Goal: Transaction & Acquisition: Purchase product/service

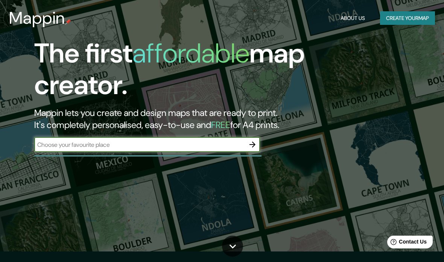
scroll to position [12, 0]
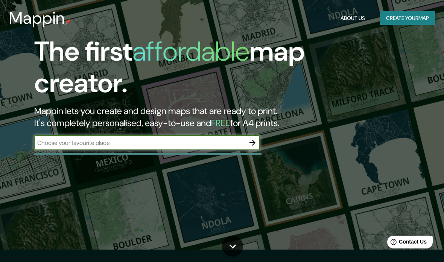
click at [410, 20] on button "Create your map" at bounding box center [407, 18] width 55 height 14
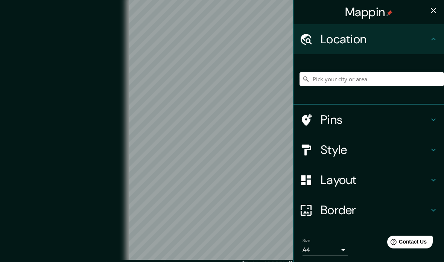
click at [370, 78] on input "Pick your city or area" at bounding box center [371, 79] width 144 height 14
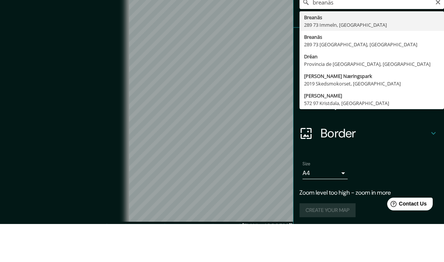
scroll to position [39, 0]
type input "Breanäs, 289 73 Immeln, Suecia"
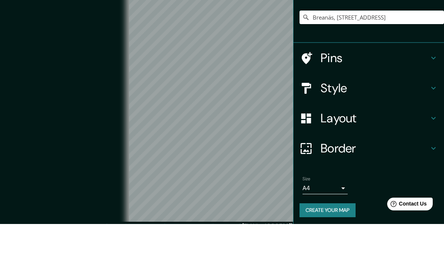
scroll to position [37, 0]
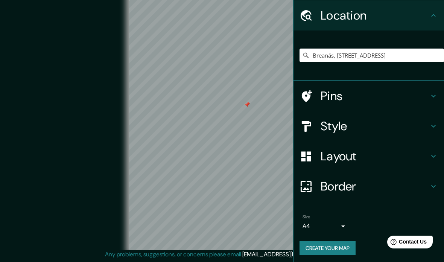
click at [435, 129] on icon at bounding box center [433, 125] width 9 height 9
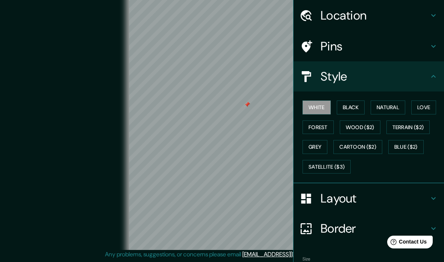
click at [348, 167] on button "Satellite ($3)" at bounding box center [326, 167] width 48 height 14
click at [324, 122] on button "Forest" at bounding box center [317, 127] width 31 height 14
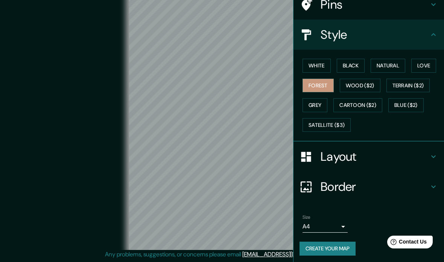
scroll to position [65, 0]
click at [338, 228] on body "Mappin Location Breanäs, 289 73 Immeln, Suecia Pins Style White Black Natural L…" at bounding box center [222, 121] width 444 height 262
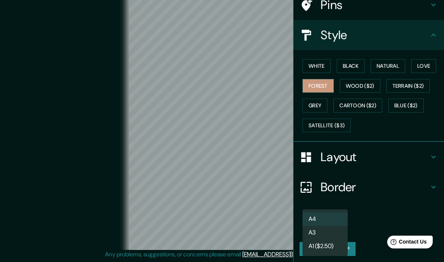
click at [337, 231] on li "A3" at bounding box center [324, 233] width 45 height 14
type input "a4"
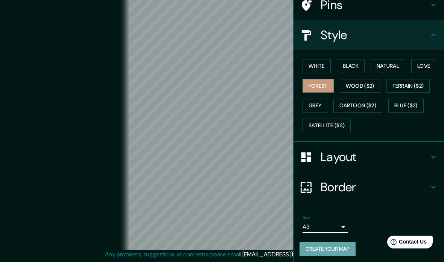
click at [345, 248] on button "Create your map" at bounding box center [327, 249] width 56 height 14
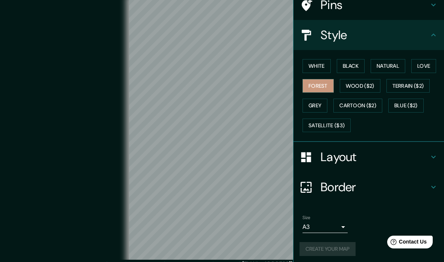
scroll to position [37, 0]
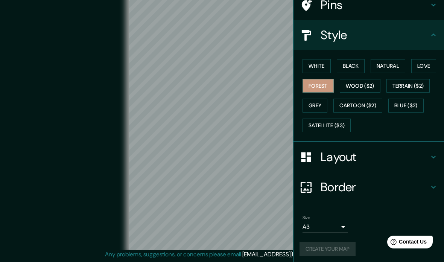
click at [345, 128] on button "Satellite ($3)" at bounding box center [326, 125] width 48 height 14
click at [345, 250] on div "Create your map" at bounding box center [368, 249] width 138 height 14
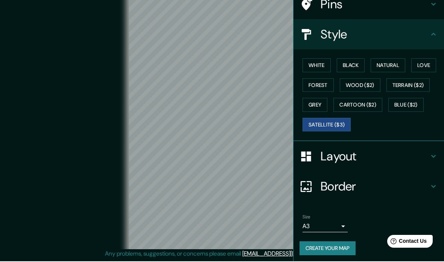
scroll to position [36, 0]
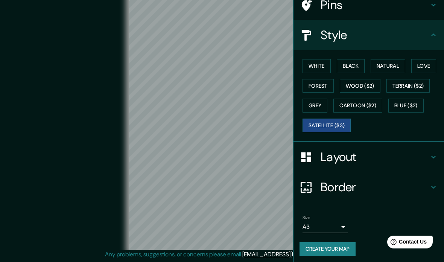
click at [339, 220] on body "Mappin Location Breanäs, 289 73 Immeln, Suecia Pins Style White Black Natural L…" at bounding box center [222, 121] width 444 height 262
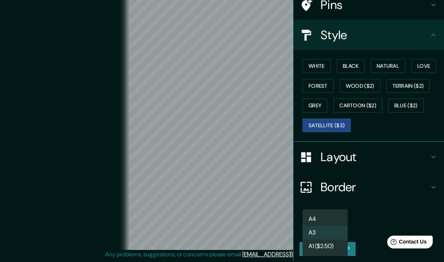
click at [378, 239] on html "Help Contact Us" at bounding box center [406, 240] width 59 height 16
click at [370, 231] on div at bounding box center [222, 131] width 444 height 262
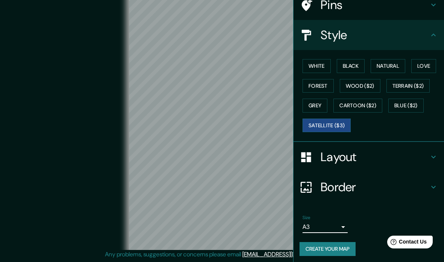
click at [348, 246] on button "Create your map" at bounding box center [327, 249] width 56 height 14
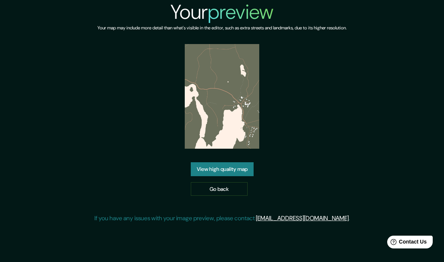
click at [240, 176] on link "View high quality map" at bounding box center [222, 169] width 63 height 14
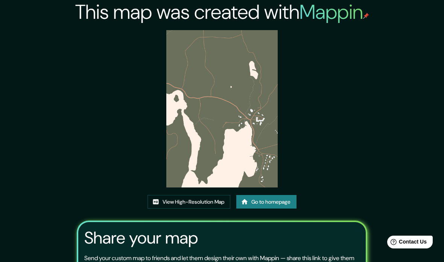
click at [201, 209] on link "View High-Resolution Map" at bounding box center [188, 202] width 83 height 14
click at [258, 161] on img at bounding box center [221, 108] width 111 height 157
click at [257, 162] on img at bounding box center [221, 108] width 111 height 157
click at [264, 156] on img at bounding box center [221, 108] width 111 height 157
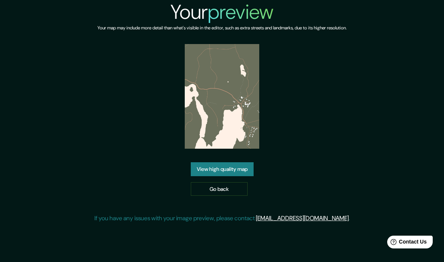
click at [221, 135] on img at bounding box center [222, 96] width 74 height 105
click at [410, 120] on div "Your preview Your map may include more detail than what's visible in the editor…" at bounding box center [222, 114] width 444 height 229
click at [244, 176] on link "View high quality map" at bounding box center [222, 169] width 63 height 14
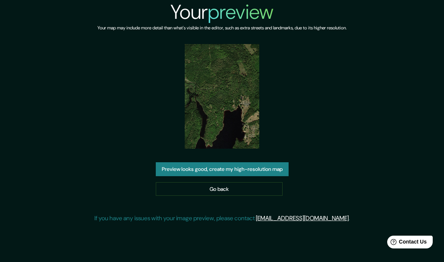
click at [273, 176] on button "Preview looks good, create my high-resolution map" at bounding box center [222, 169] width 133 height 14
click at [3, 18] on div "Your preview Your map may include more detail than what's visible in the editor…" at bounding box center [222, 114] width 444 height 229
